Goal: Task Accomplishment & Management: Use online tool/utility

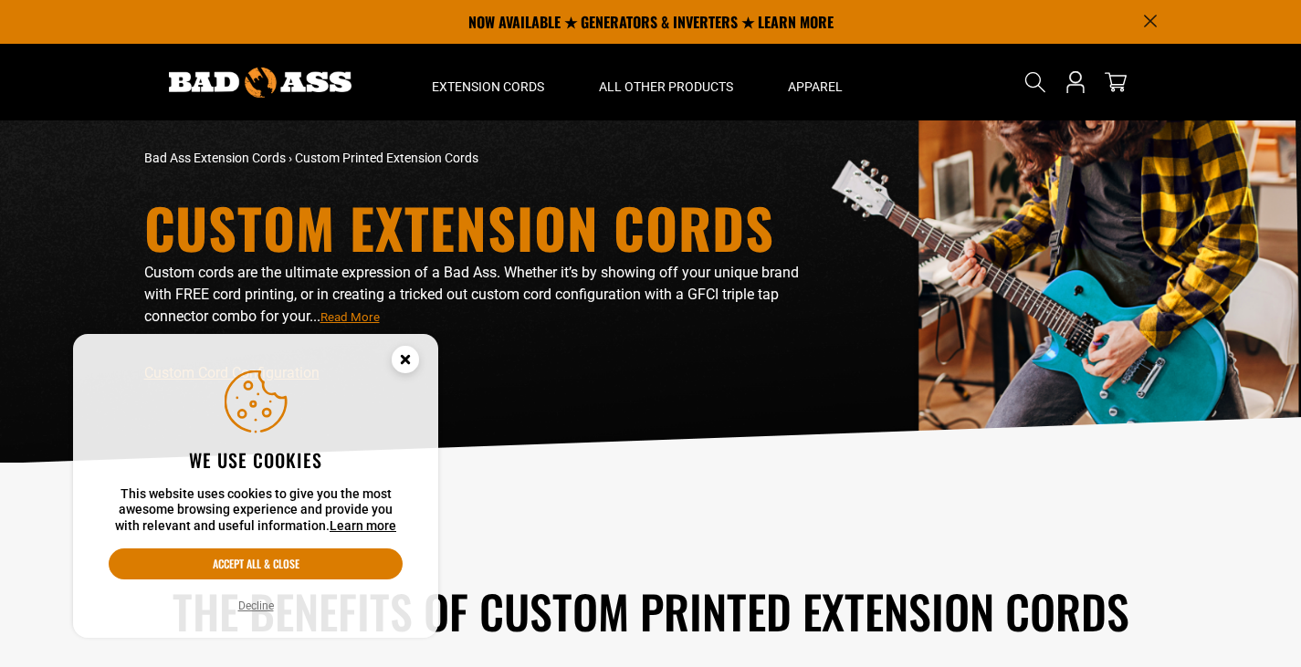
click at [403, 355] on circle "Cookie Consent" at bounding box center [405, 359] width 27 height 27
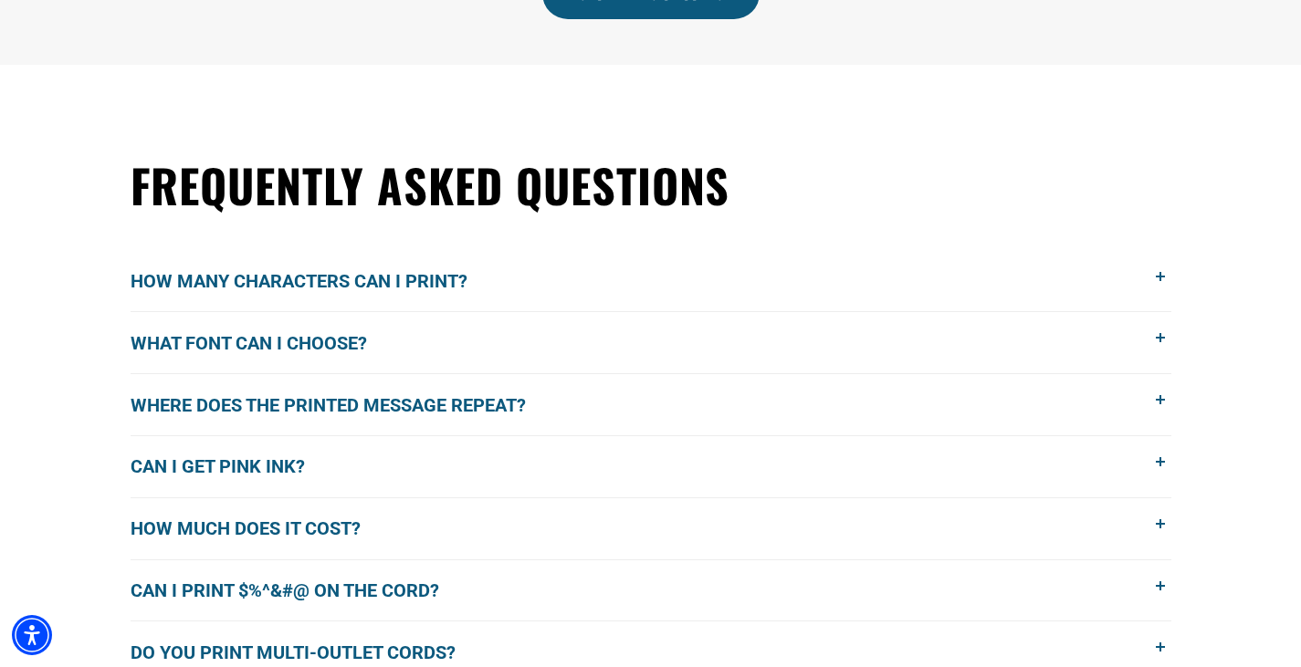
scroll to position [1278, 0]
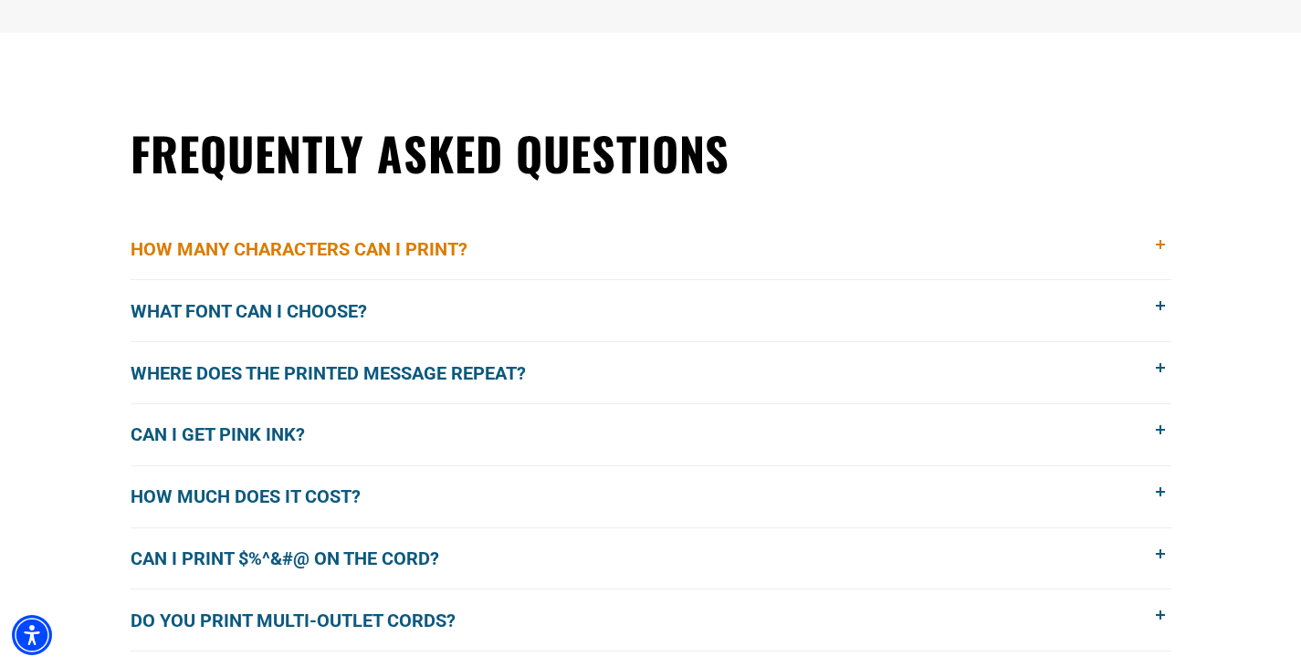
click at [1157, 245] on span at bounding box center [1161, 245] width 20 height 20
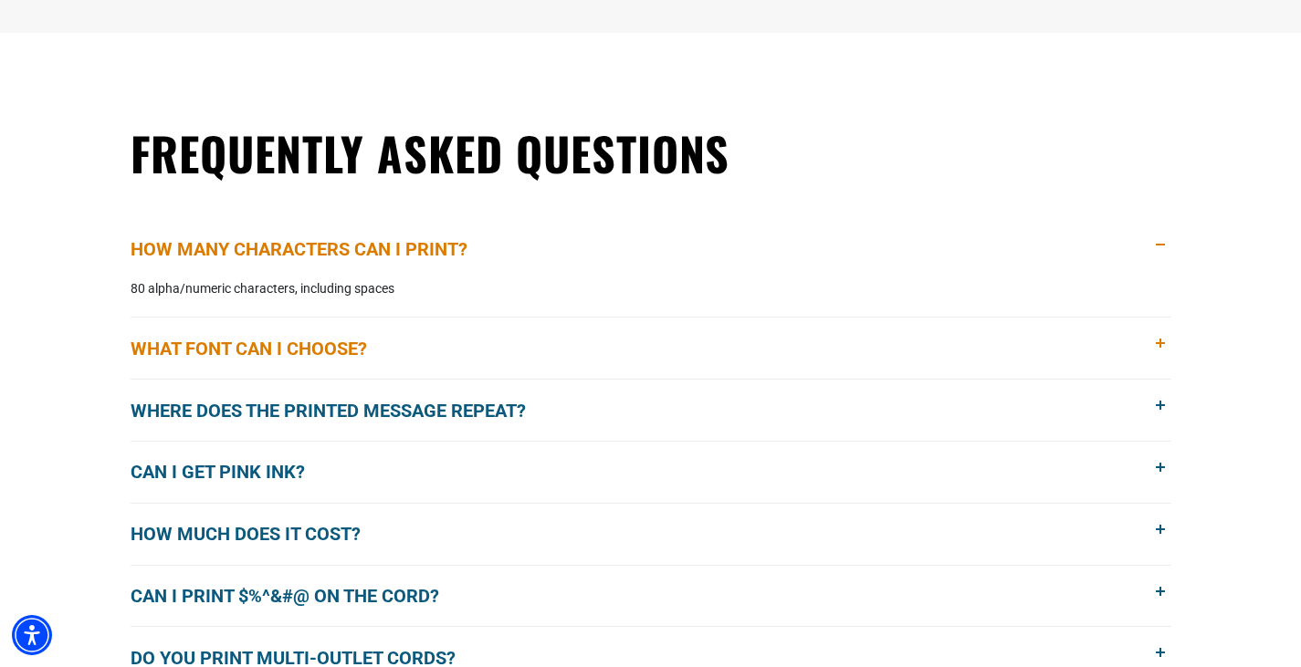
click at [1162, 343] on span at bounding box center [1161, 344] width 20 height 20
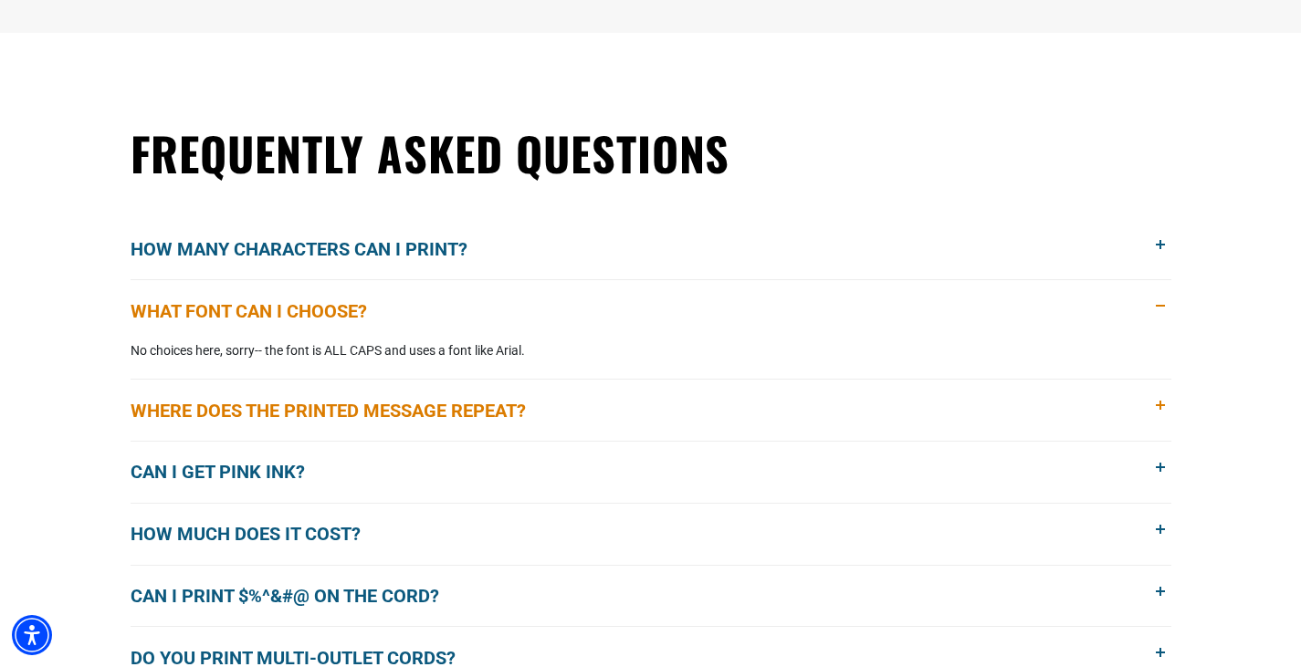
click at [1156, 404] on span at bounding box center [1161, 406] width 20 height 20
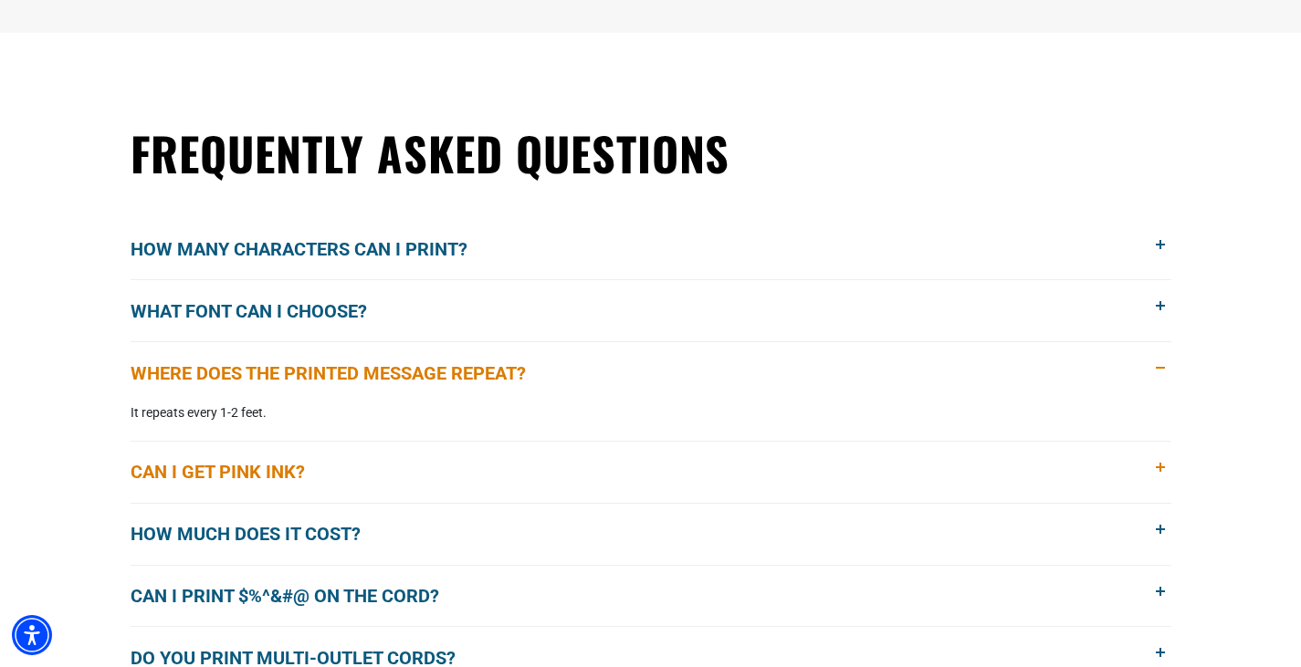
click at [1160, 472] on span at bounding box center [1161, 468] width 20 height 20
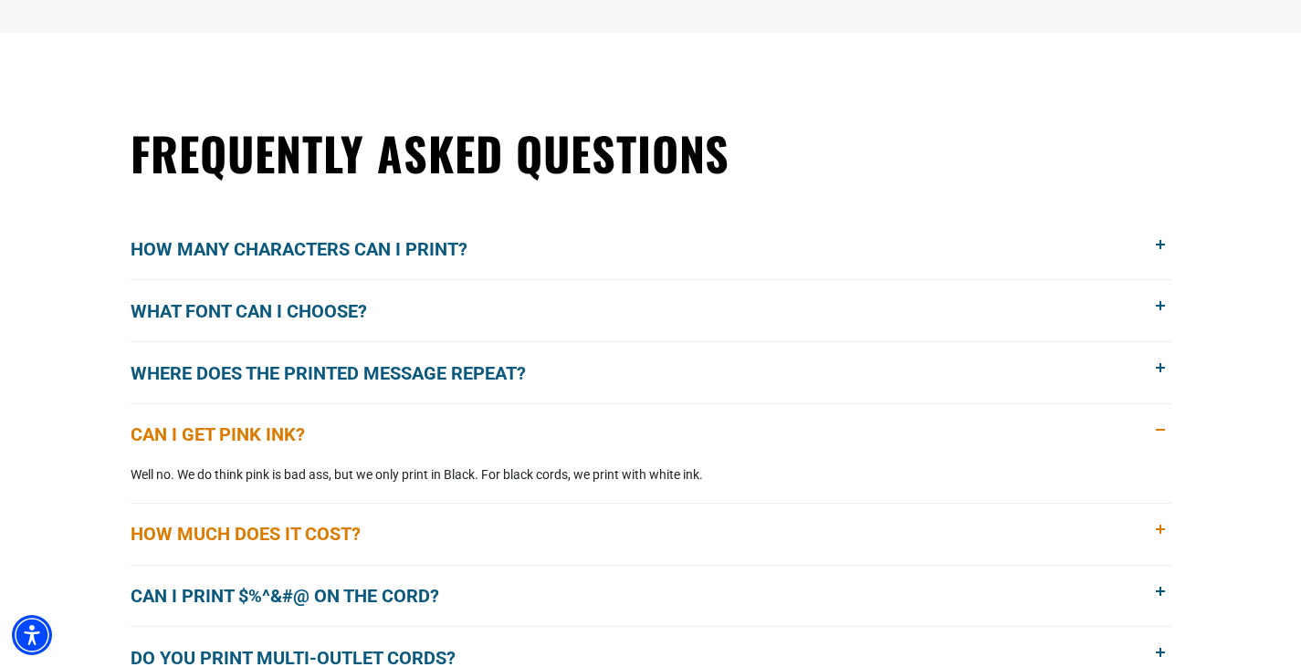
click at [1158, 530] on span at bounding box center [1161, 530] width 20 height 20
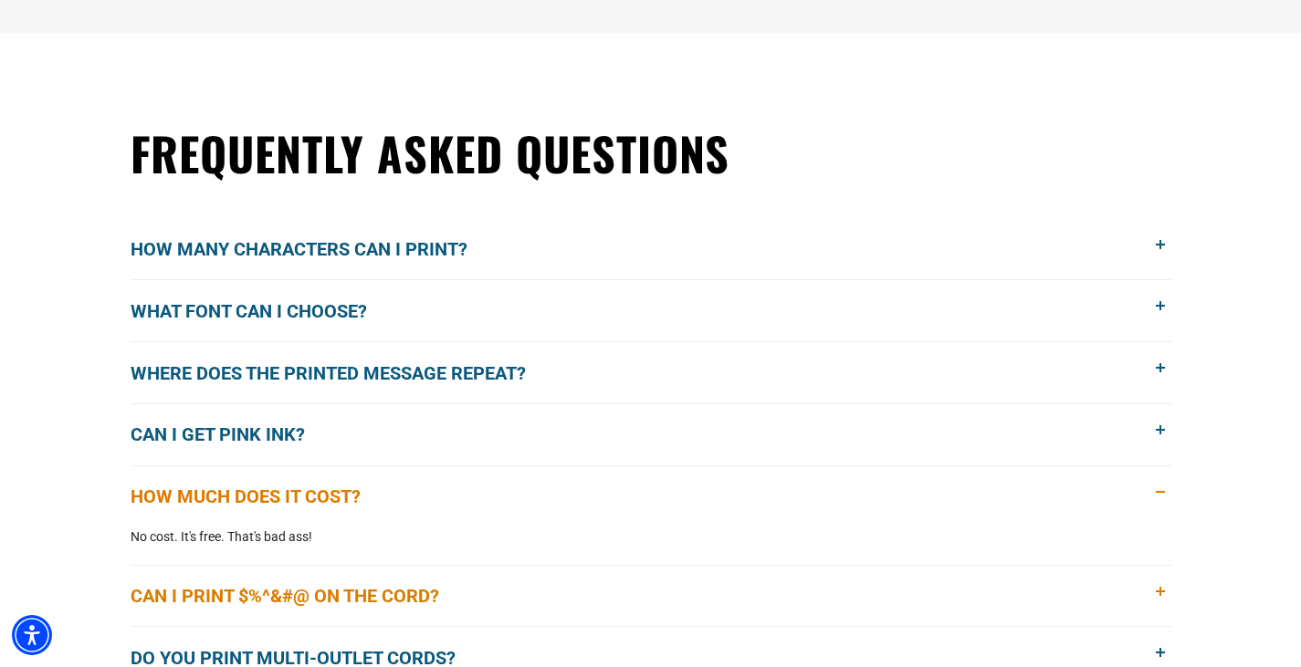
click at [1160, 596] on span at bounding box center [1161, 592] width 20 height 20
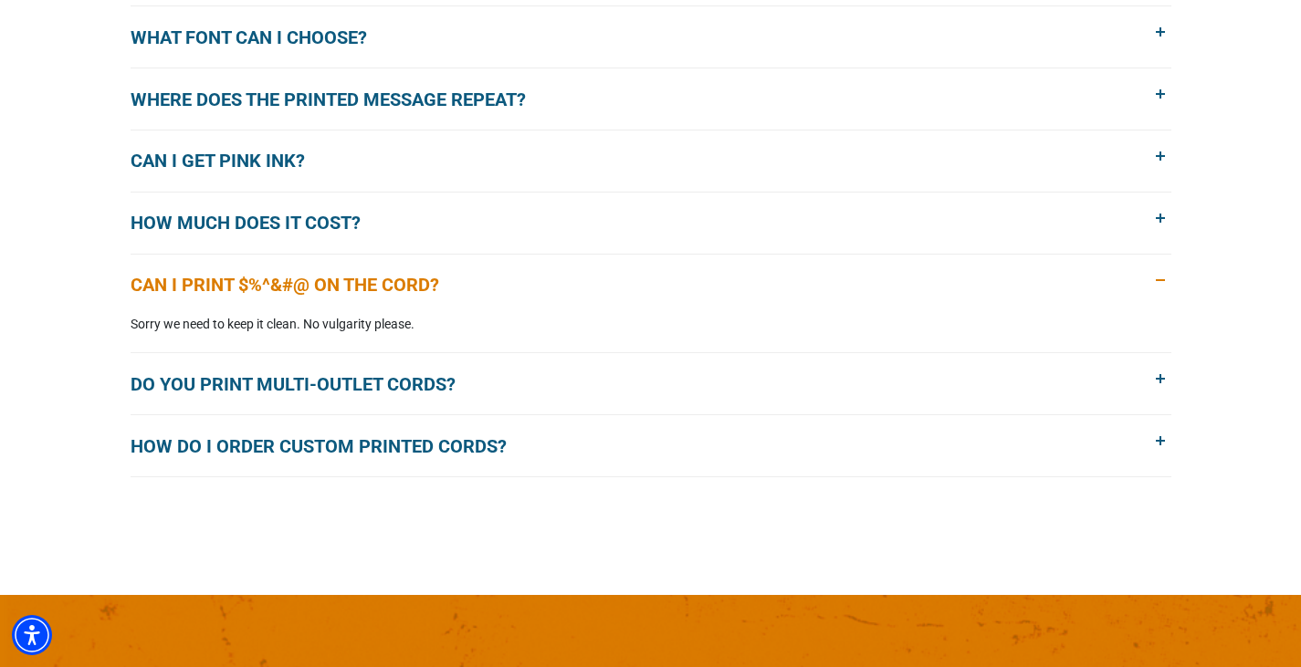
scroll to position [1643, 0]
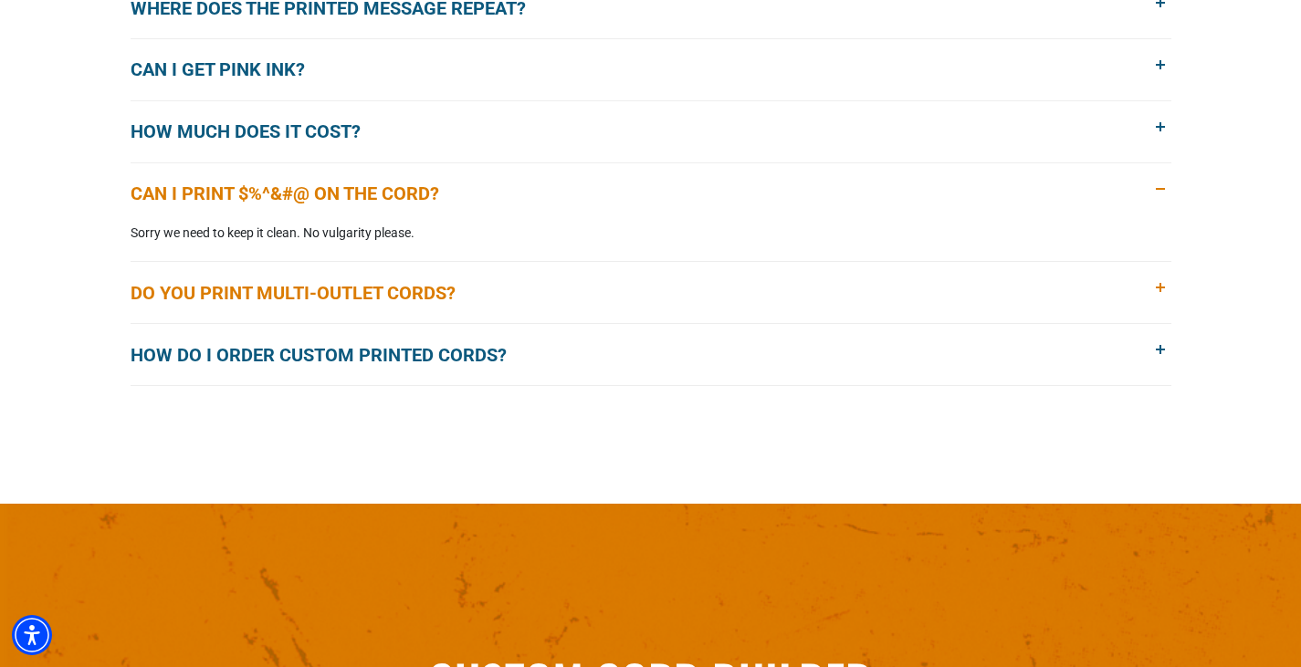
click at [1158, 286] on span at bounding box center [1161, 288] width 20 height 20
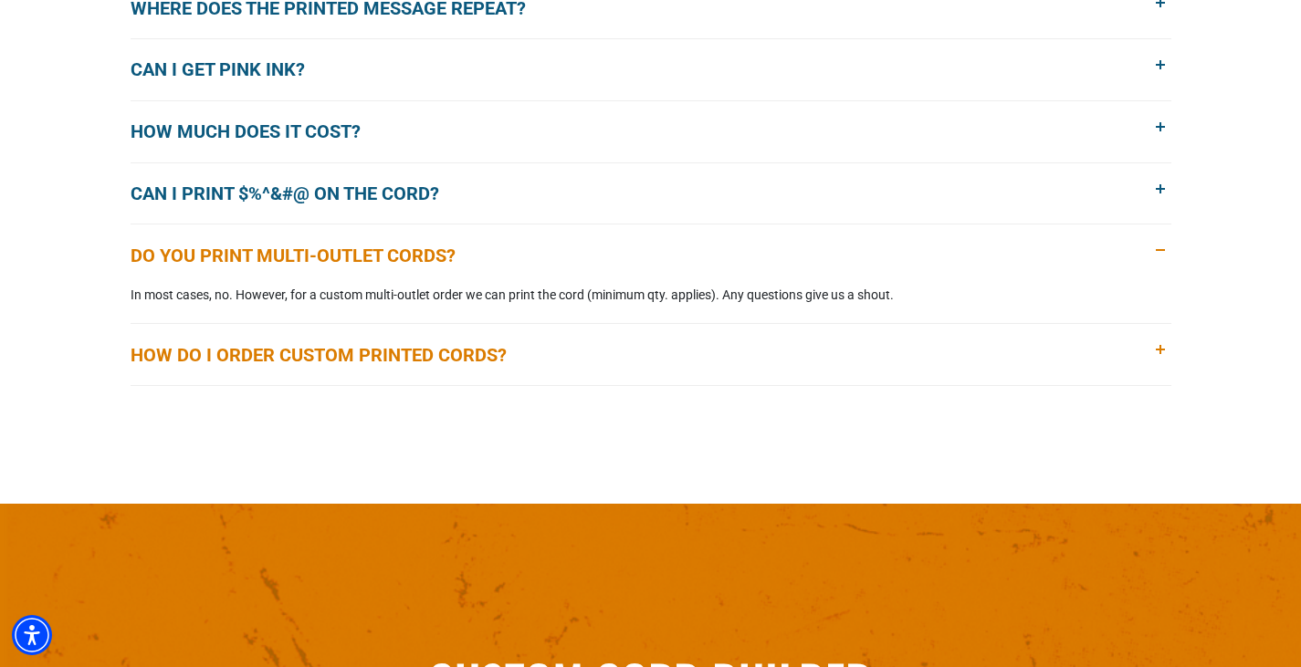
click at [1162, 350] on span at bounding box center [1161, 350] width 20 height 20
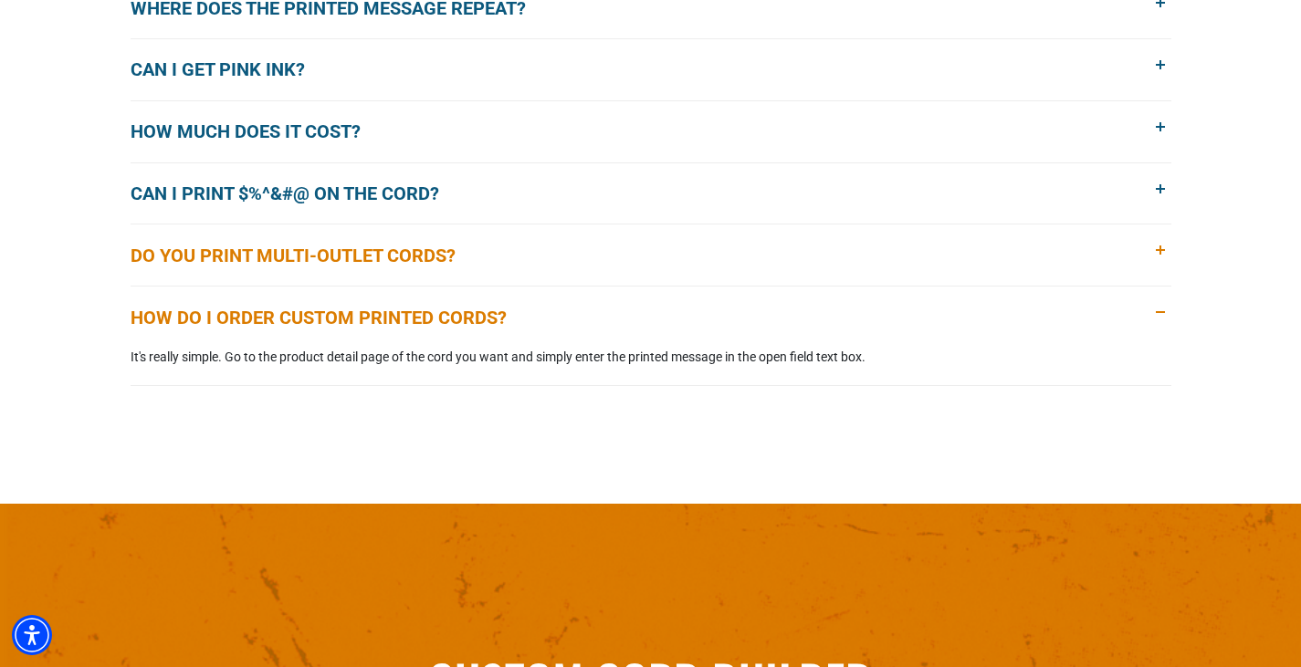
click at [1158, 252] on span at bounding box center [1161, 251] width 20 height 20
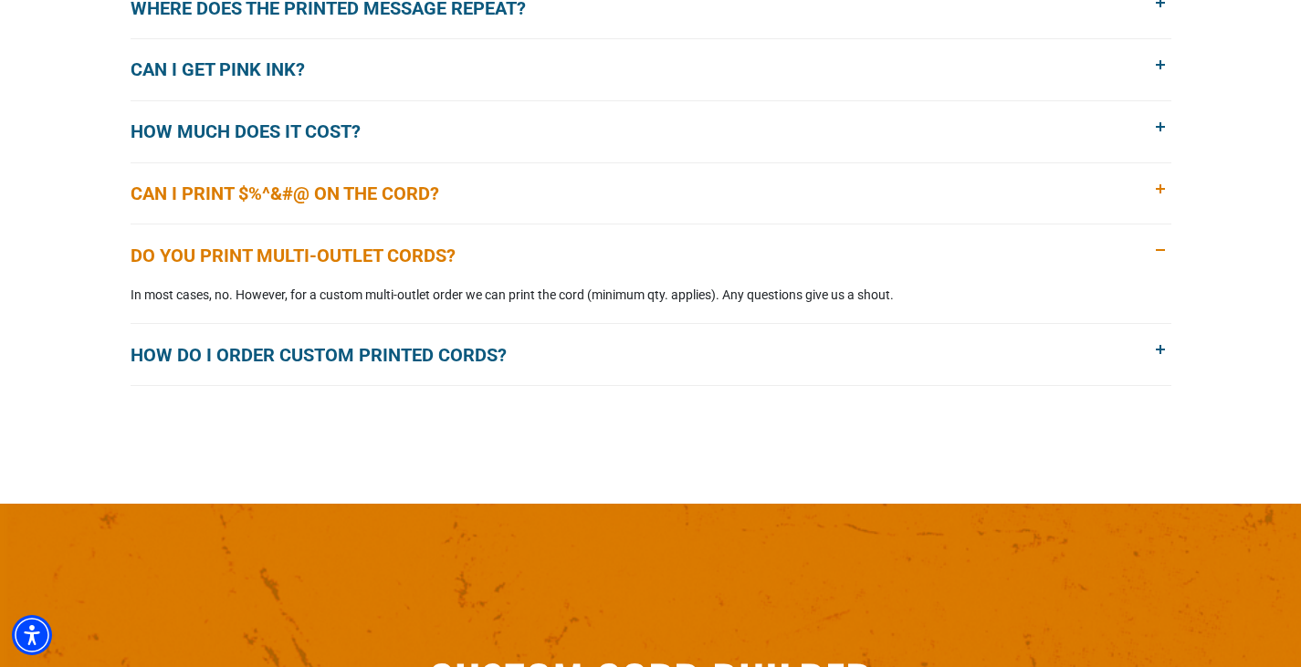
click at [1160, 187] on span at bounding box center [1161, 190] width 20 height 20
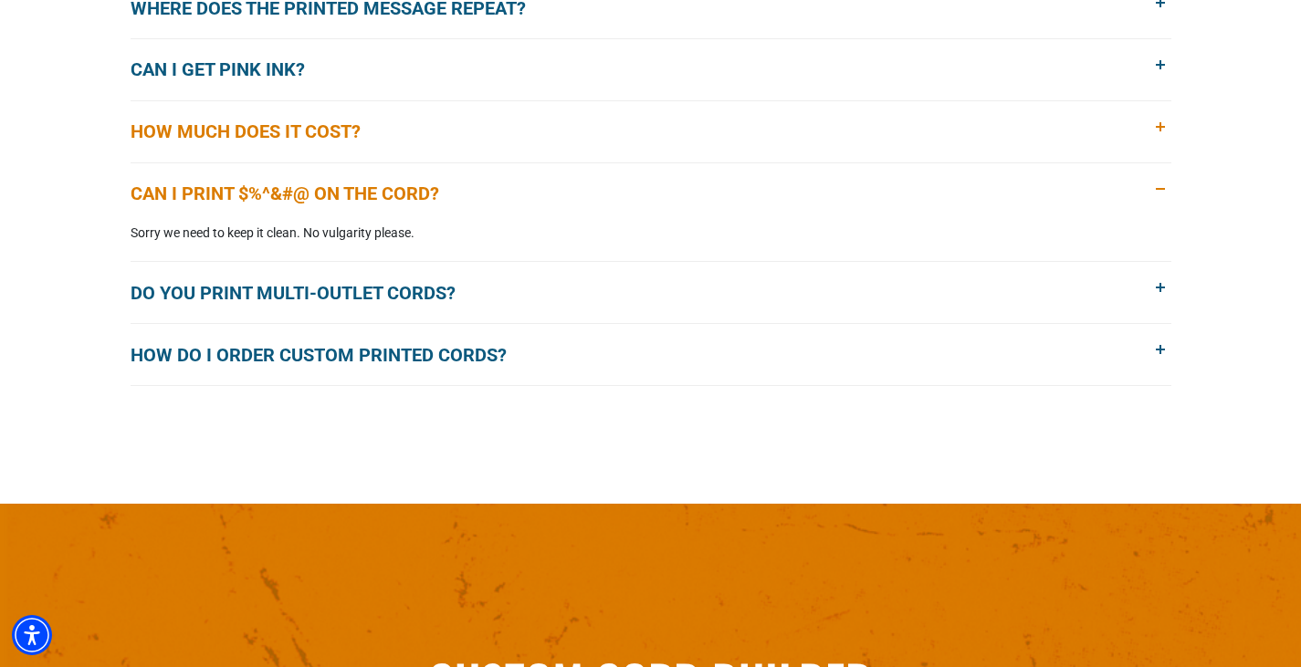
click at [1158, 124] on span at bounding box center [1161, 128] width 20 height 20
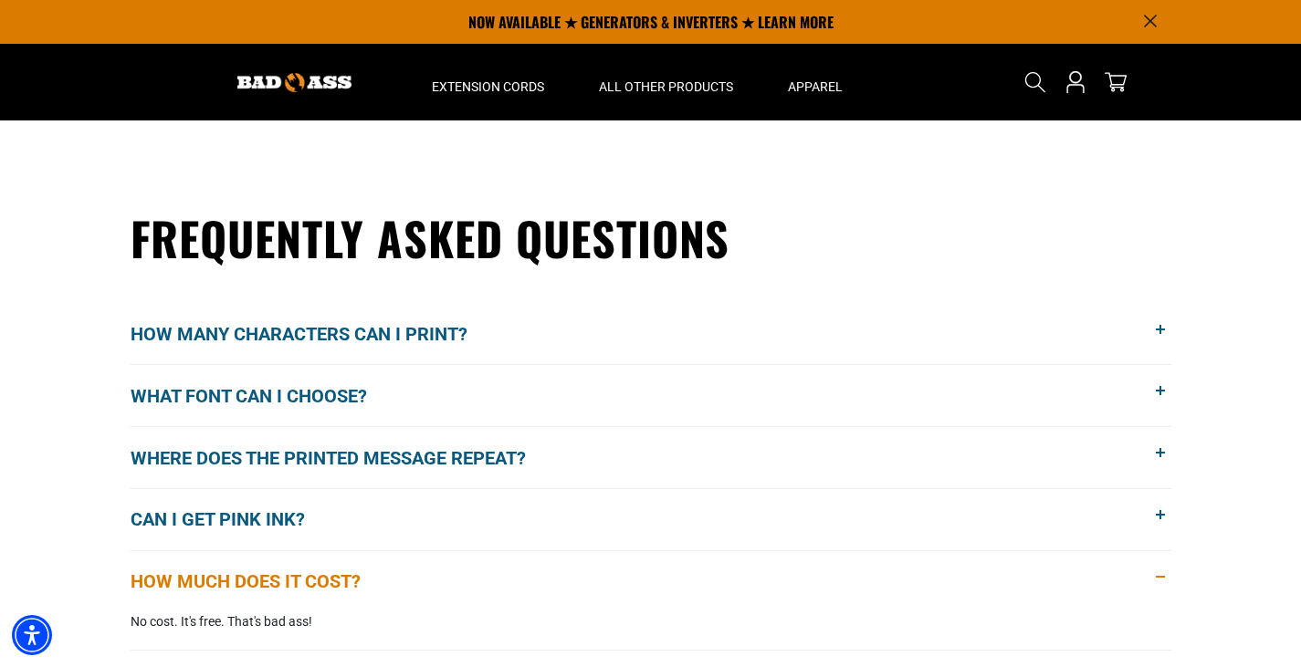
scroll to position [1187, 0]
